Goal: Task Accomplishment & Management: Manage account settings

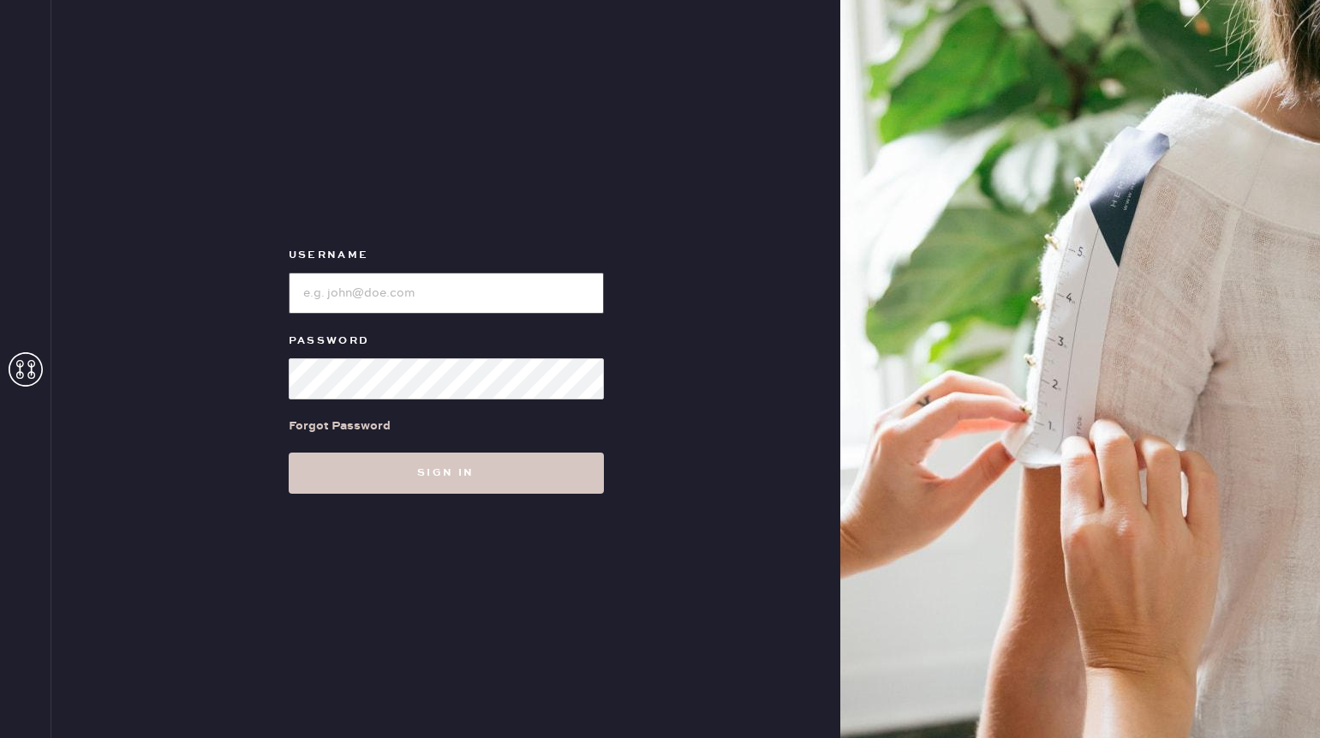
click at [392, 279] on input "loginName" at bounding box center [446, 292] width 315 height 41
click at [368, 419] on div "Forgot Password" at bounding box center [340, 425] width 102 height 19
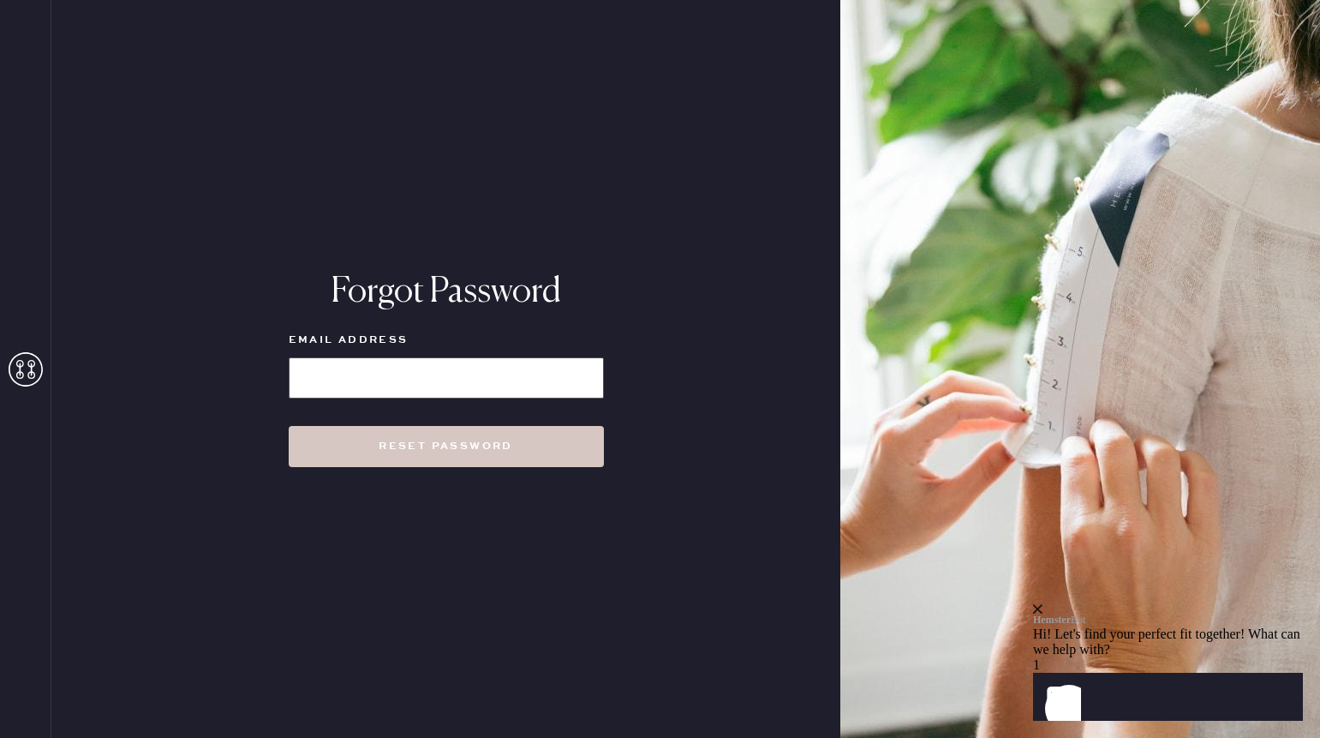
click at [381, 389] on input at bounding box center [446, 377] width 315 height 41
type input "[EMAIL_ADDRESS][DOMAIN_NAME]"
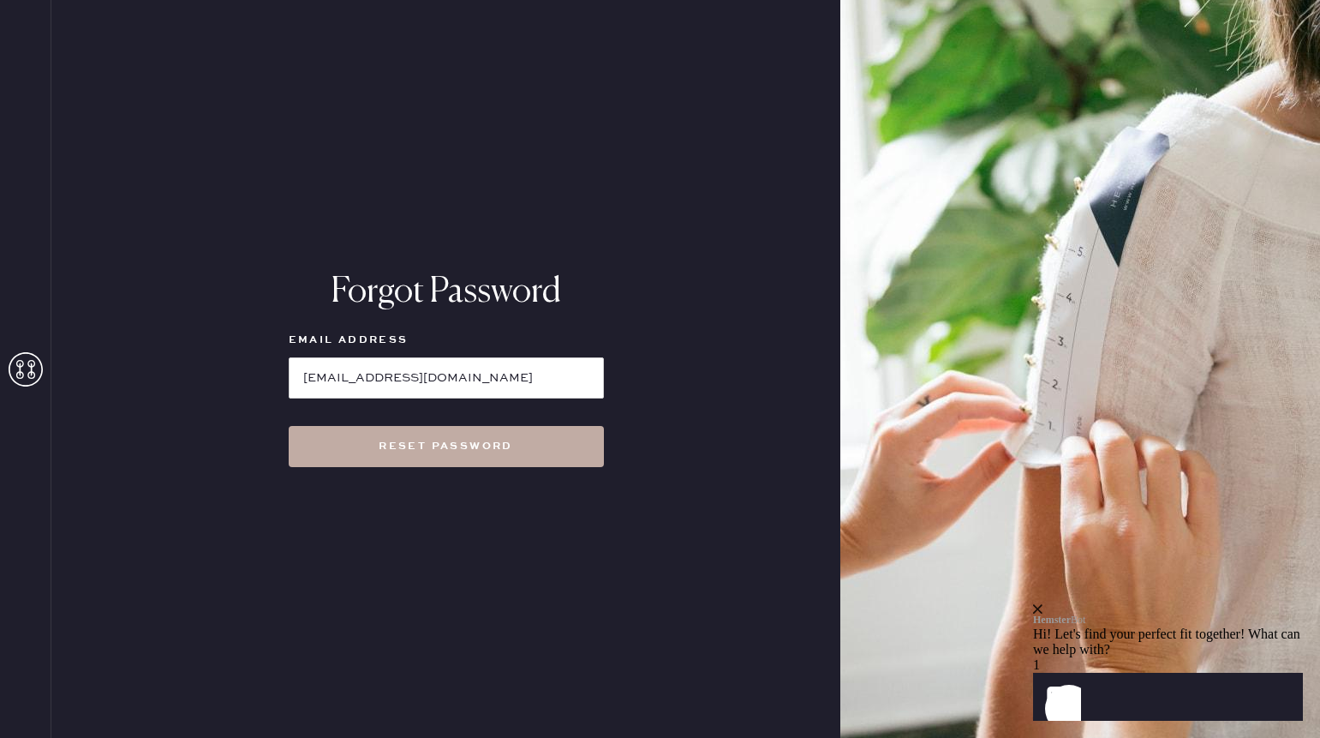
click at [388, 446] on button "Reset Password" at bounding box center [446, 446] width 315 height 41
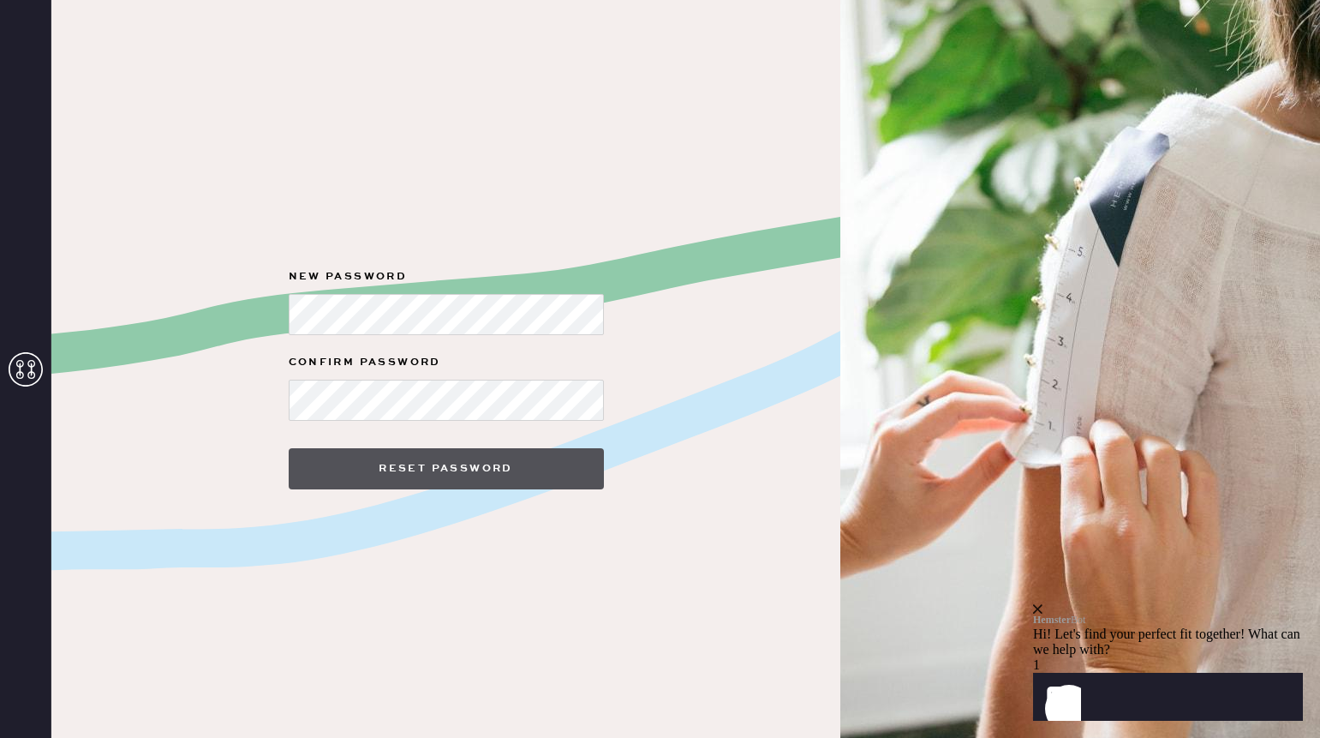
click at [394, 455] on button "Reset Password" at bounding box center [446, 468] width 315 height 41
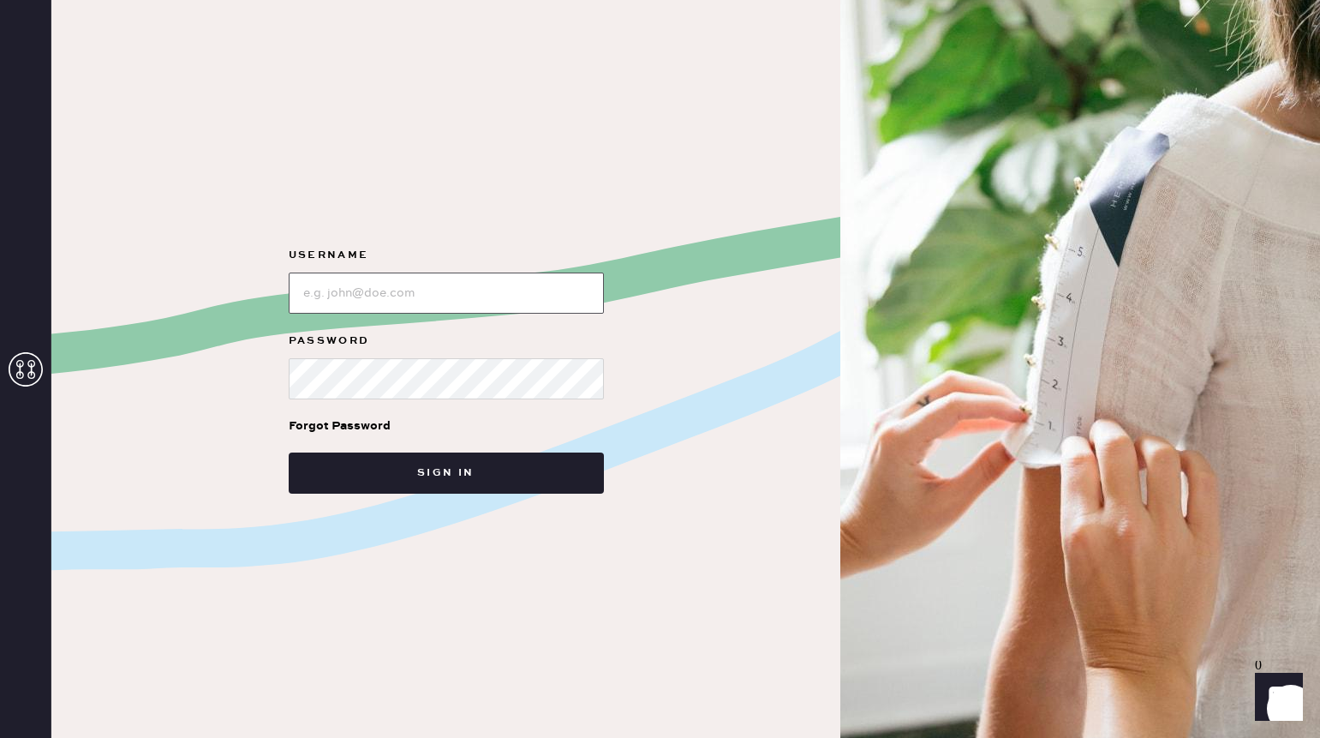
click at [460, 285] on input "loginName" at bounding box center [446, 292] width 315 height 41
type input "[EMAIL_ADDRESS][DOMAIN_NAME]"
click at [289, 452] on button "Sign in" at bounding box center [446, 472] width 315 height 41
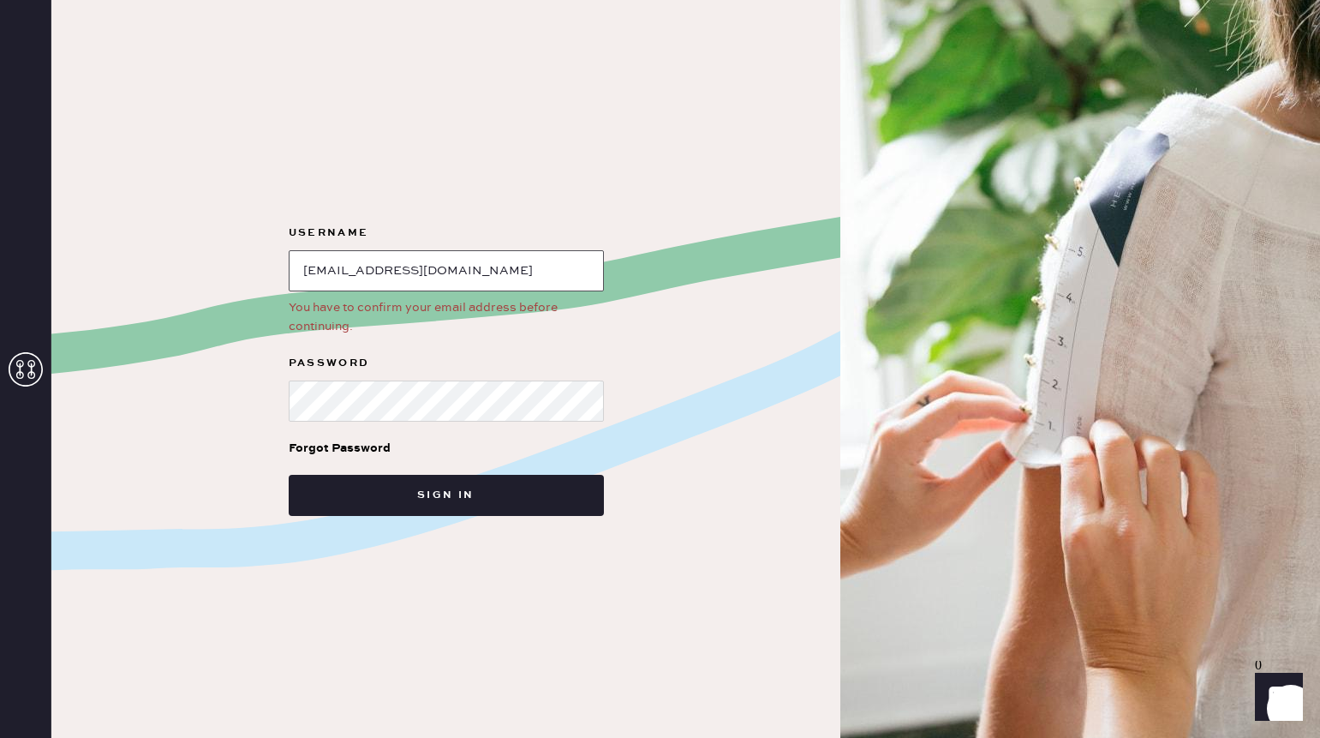
click at [461, 275] on input "loginName" at bounding box center [446, 270] width 315 height 41
click at [393, 272] on input "loginName" at bounding box center [446, 270] width 315 height 41
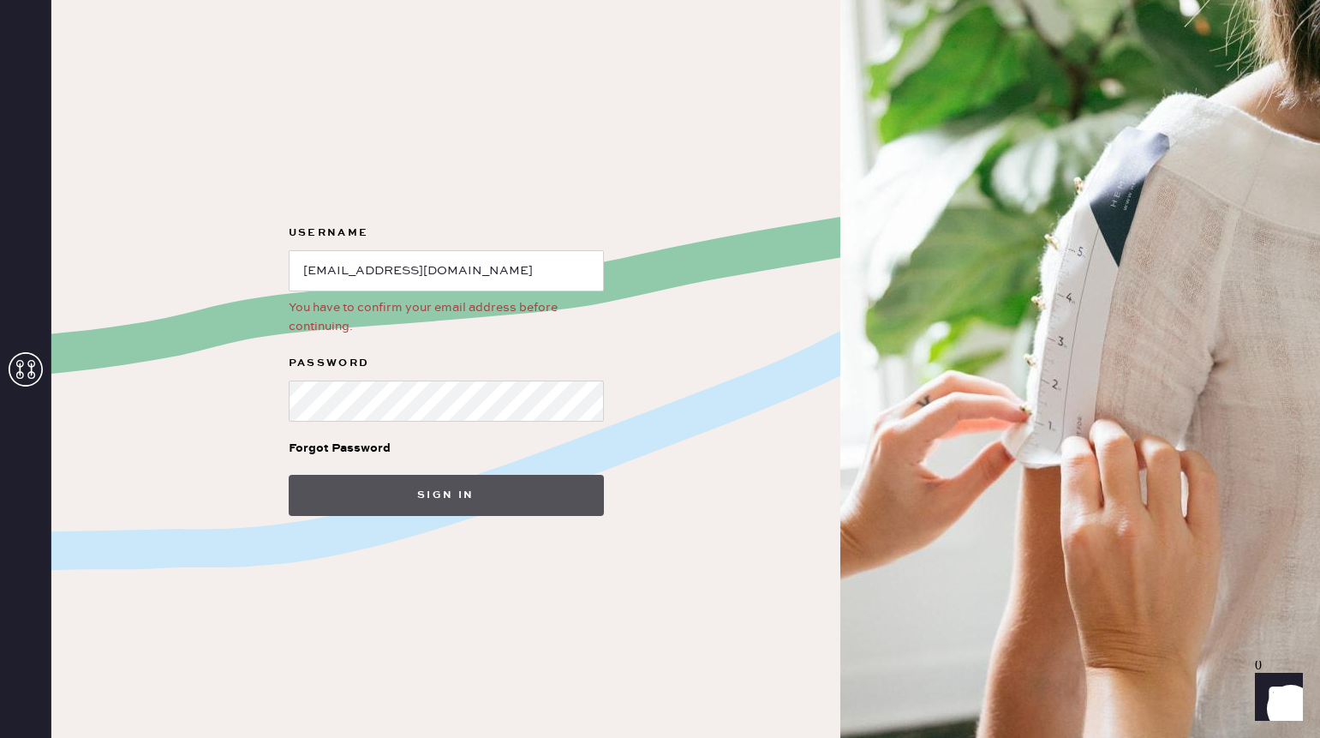
click at [445, 486] on button "Sign in" at bounding box center [446, 495] width 315 height 41
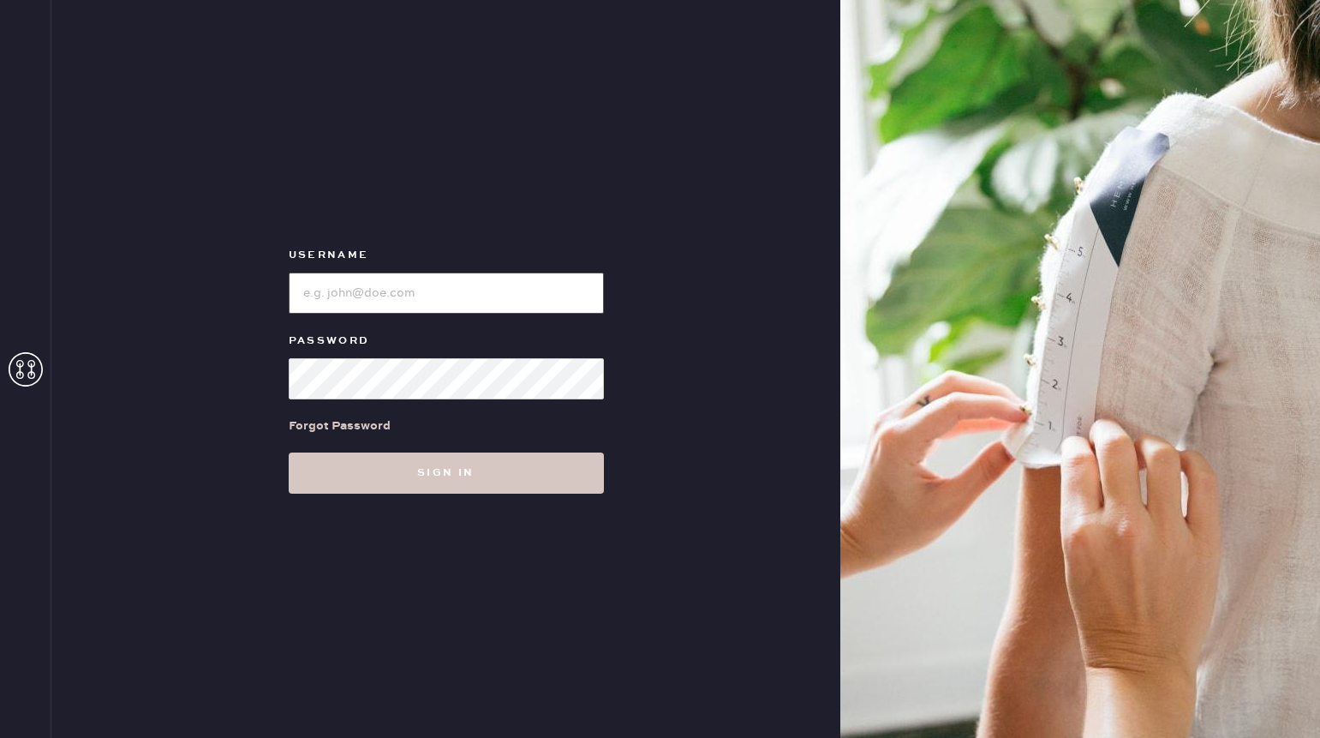
click at [496, 289] on input "loginName" at bounding box center [446, 292] width 315 height 41
type input "[EMAIL_ADDRESS][DOMAIN_NAME]"
click at [289, 452] on button "Sign in" at bounding box center [446, 472] width 315 height 41
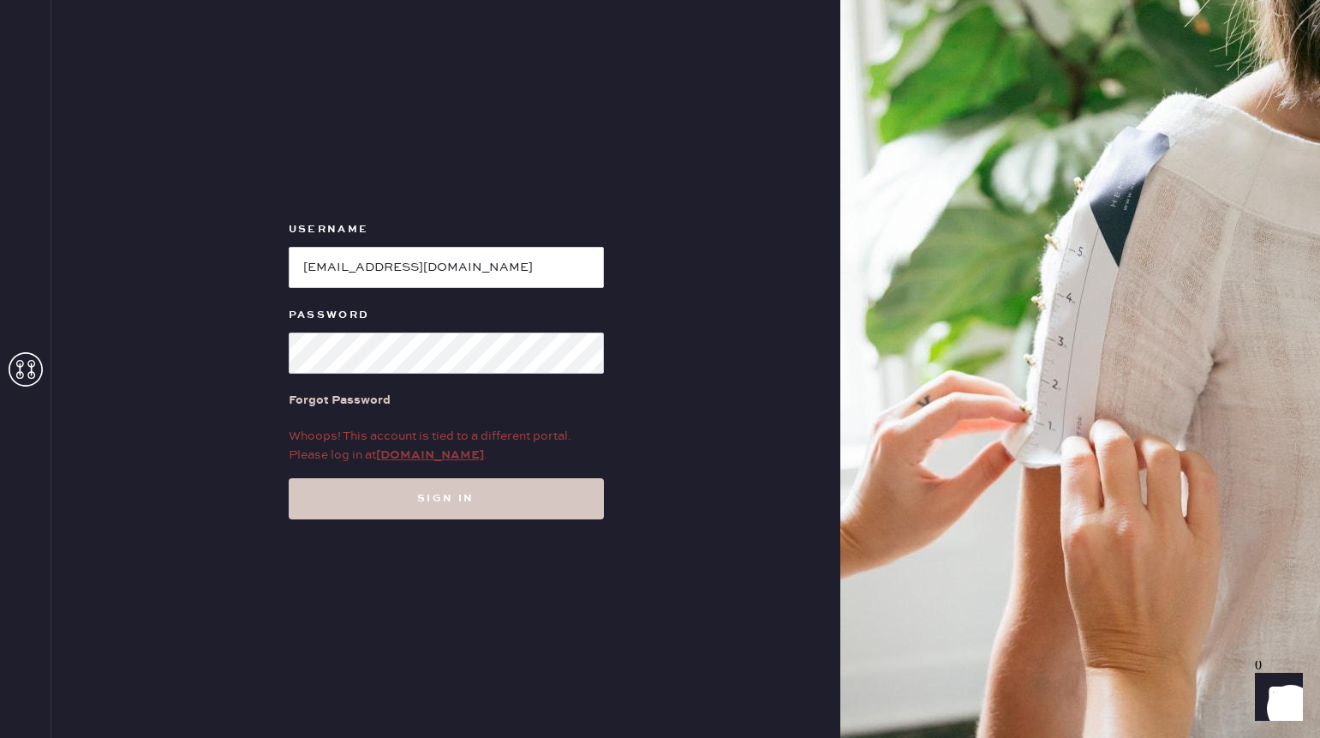
click at [452, 455] on link "my.hemster.co" at bounding box center [430, 454] width 108 height 15
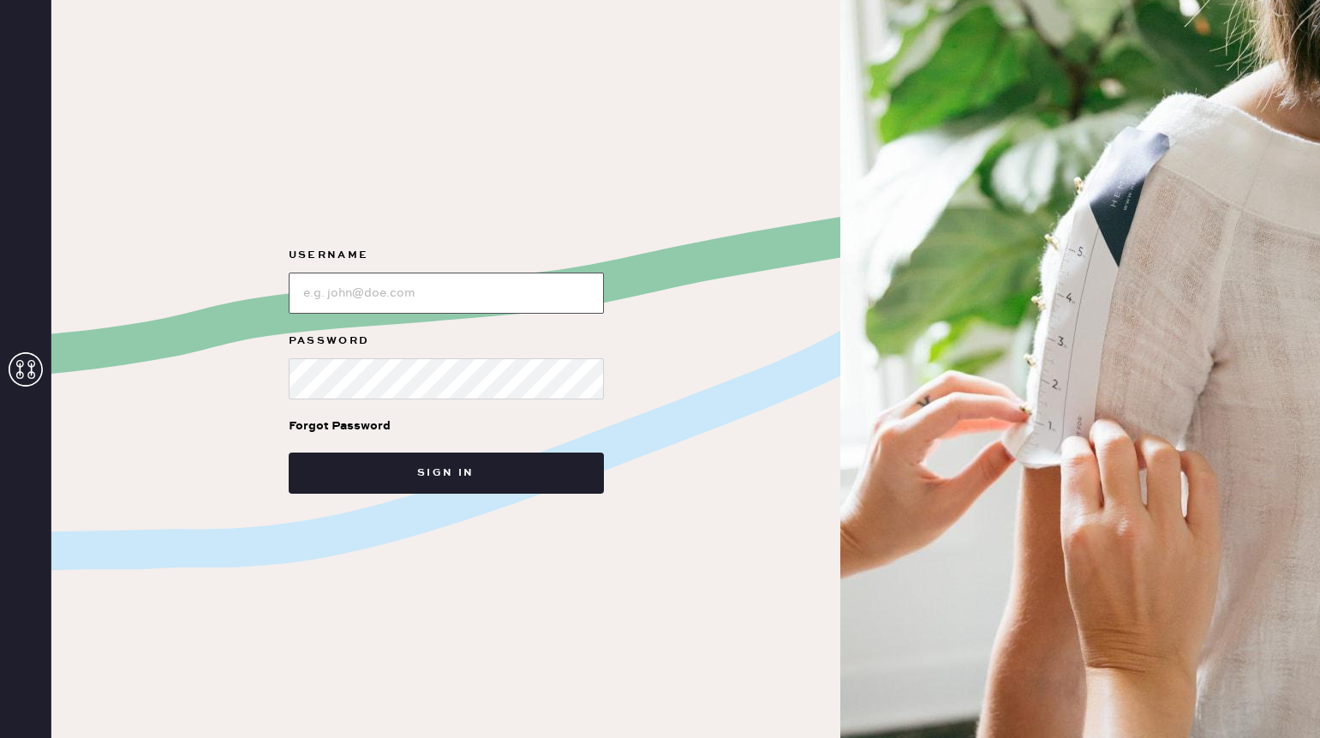
click at [382, 292] on input "loginName" at bounding box center [446, 292] width 315 height 41
type input "[EMAIL_ADDRESS][DOMAIN_NAME]"
click at [289, 452] on button "Sign in" at bounding box center [446, 472] width 315 height 41
